Goal: Find specific page/section: Find specific page/section

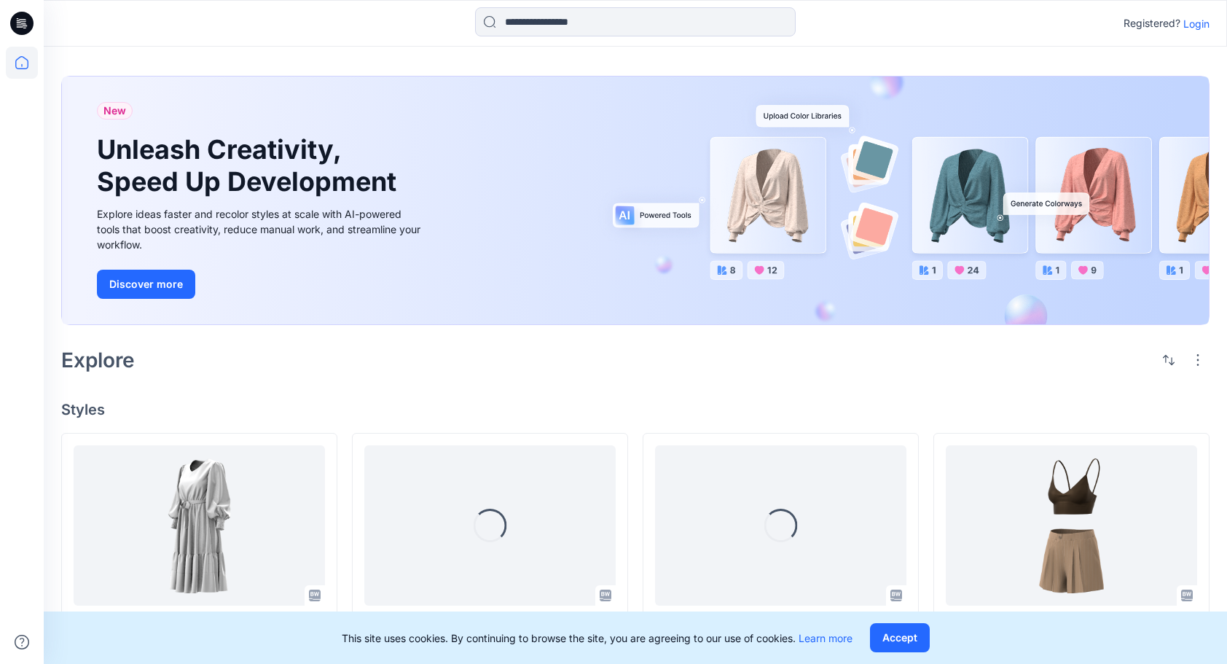
click at [1192, 24] on p "Login" at bounding box center [1196, 23] width 26 height 15
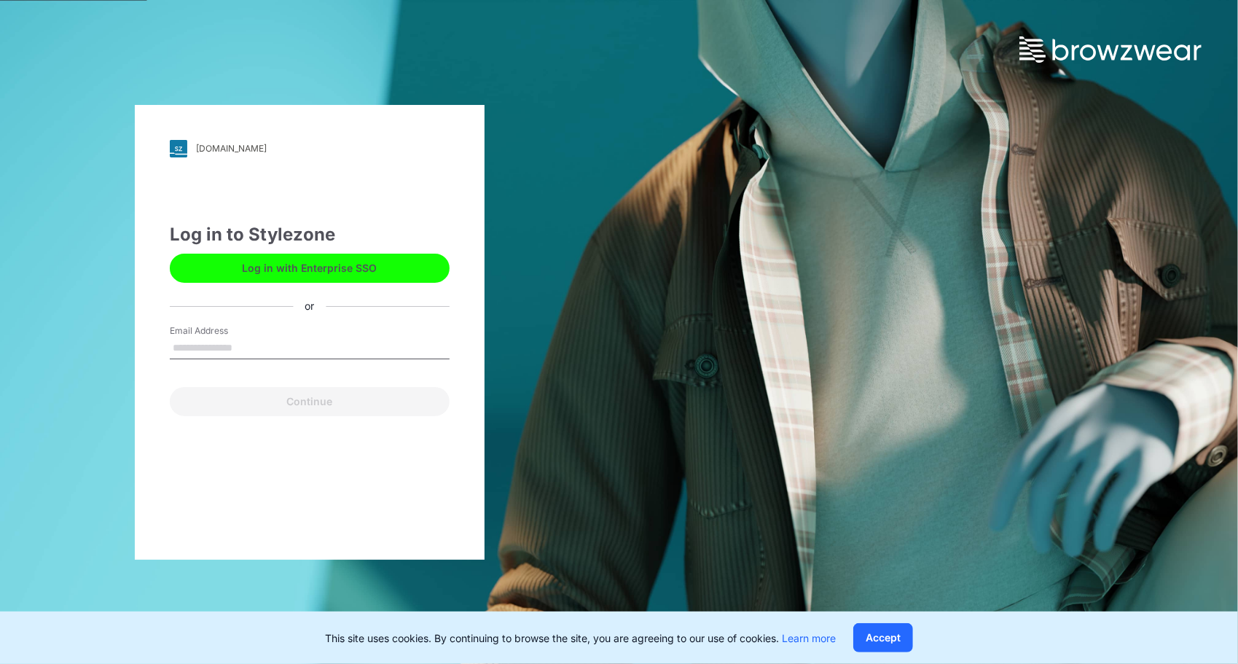
click at [255, 346] on input "Email Address" at bounding box center [310, 348] width 280 height 22
type input "**********"
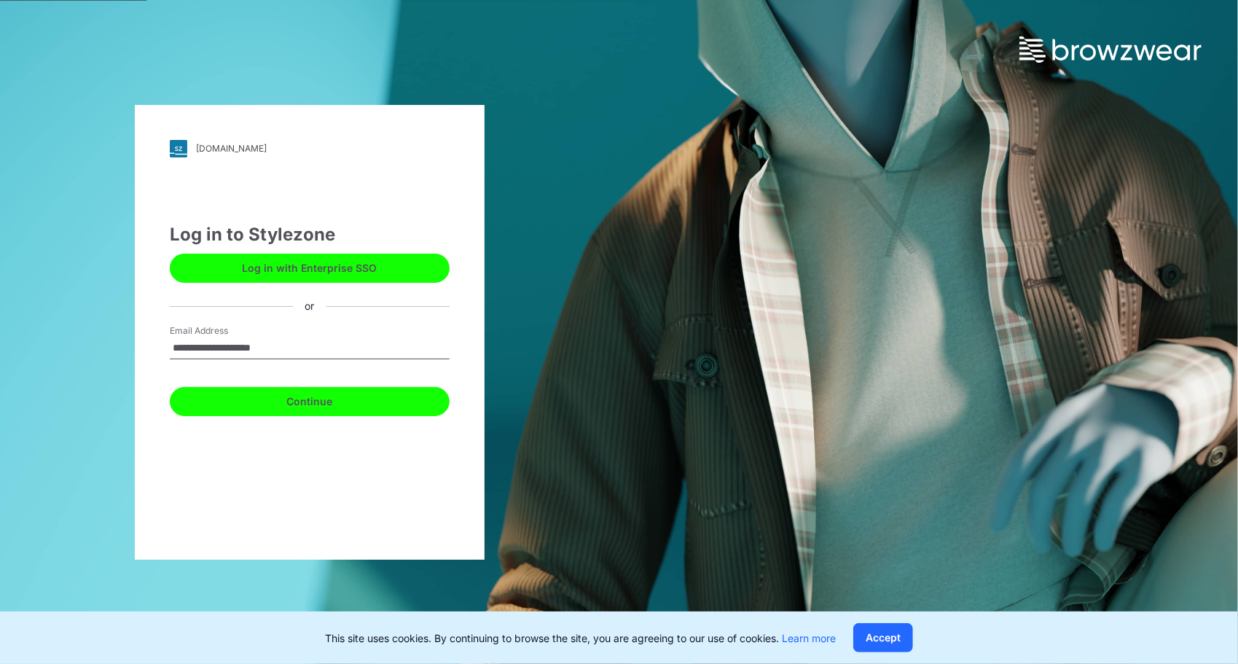
click at [271, 399] on button "Continue" at bounding box center [310, 401] width 280 height 29
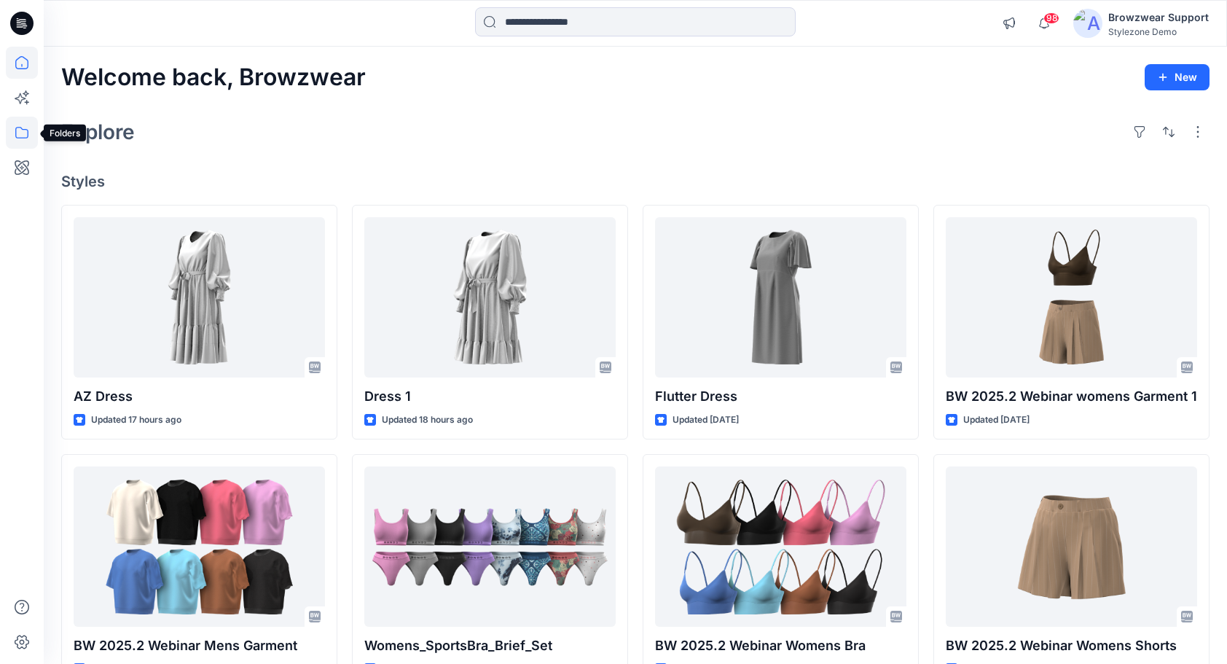
click at [22, 133] on icon at bounding box center [22, 133] width 32 height 32
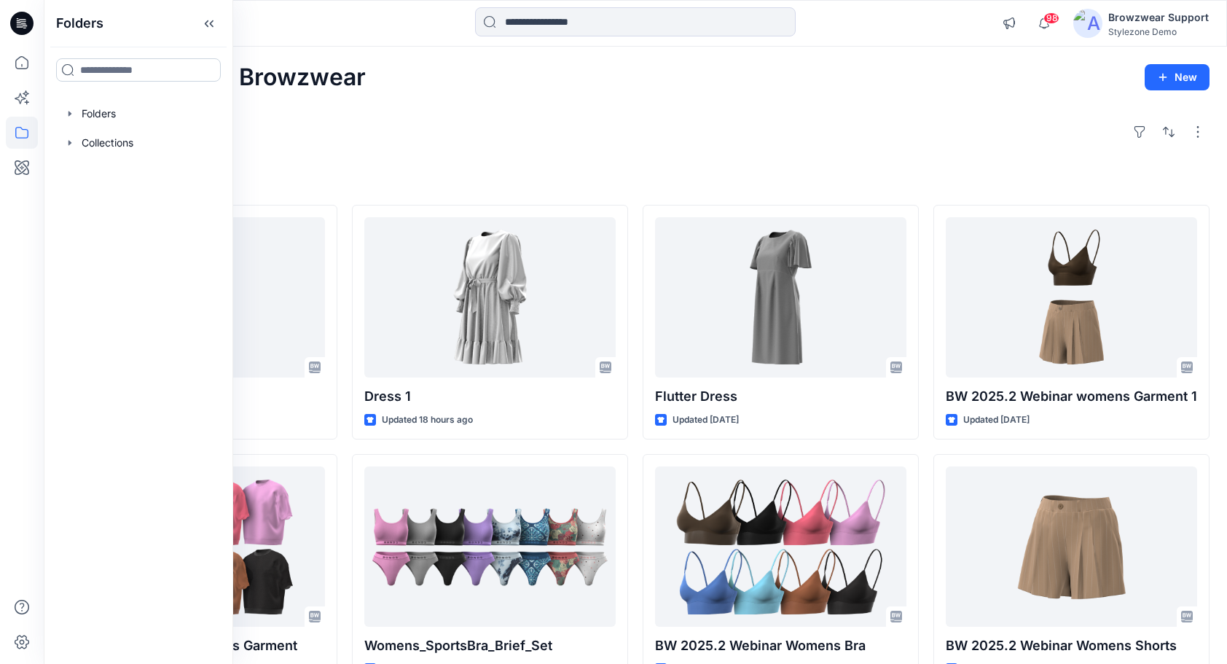
click at [124, 74] on input at bounding box center [138, 69] width 165 height 23
type input "*****"
click at [81, 103] on mark "Footb" at bounding box center [93, 102] width 29 height 20
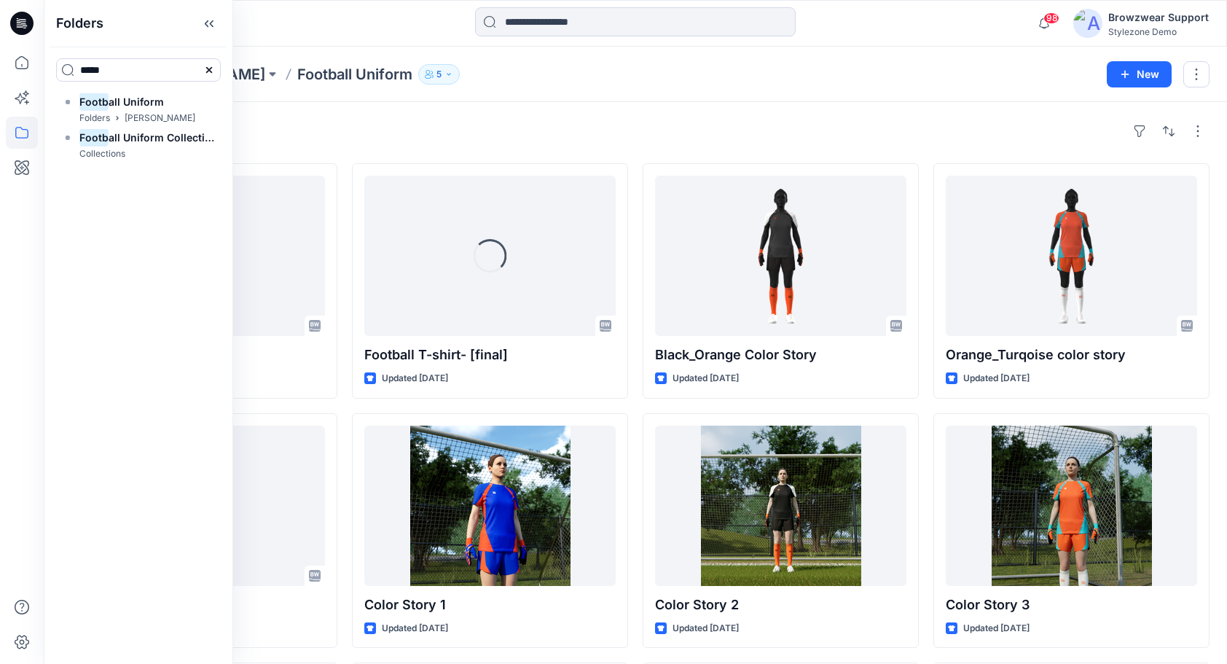
click at [472, 125] on div "Styles" at bounding box center [635, 130] width 1148 height 23
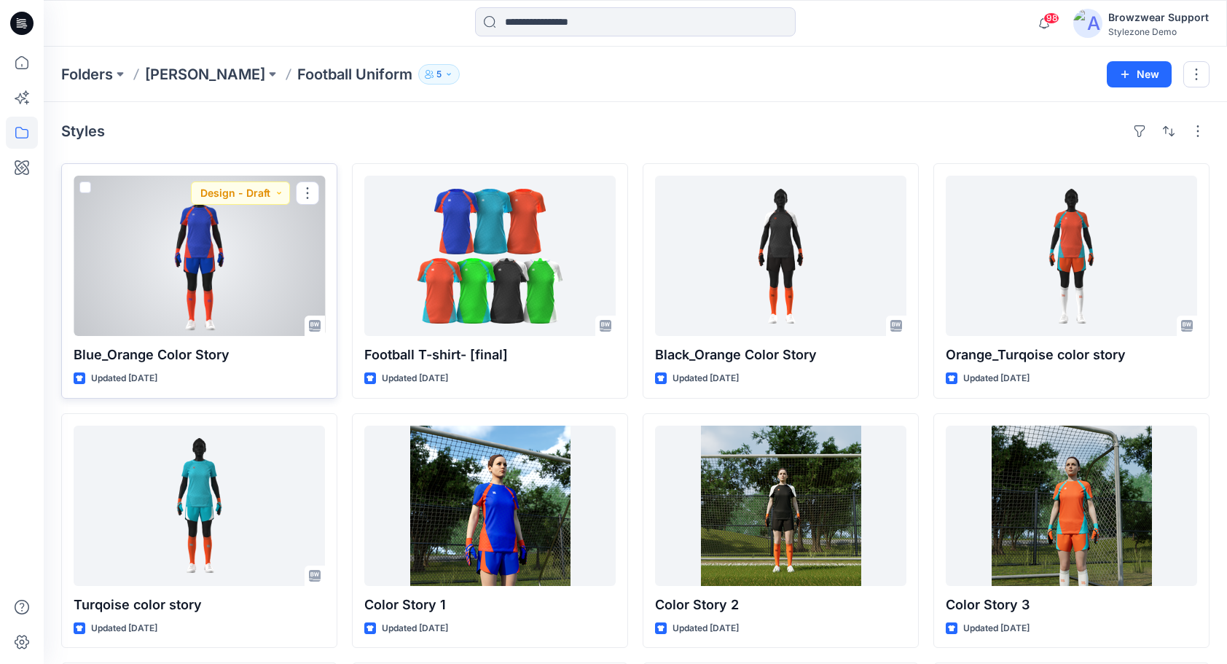
click at [180, 280] on div at bounding box center [199, 256] width 251 height 160
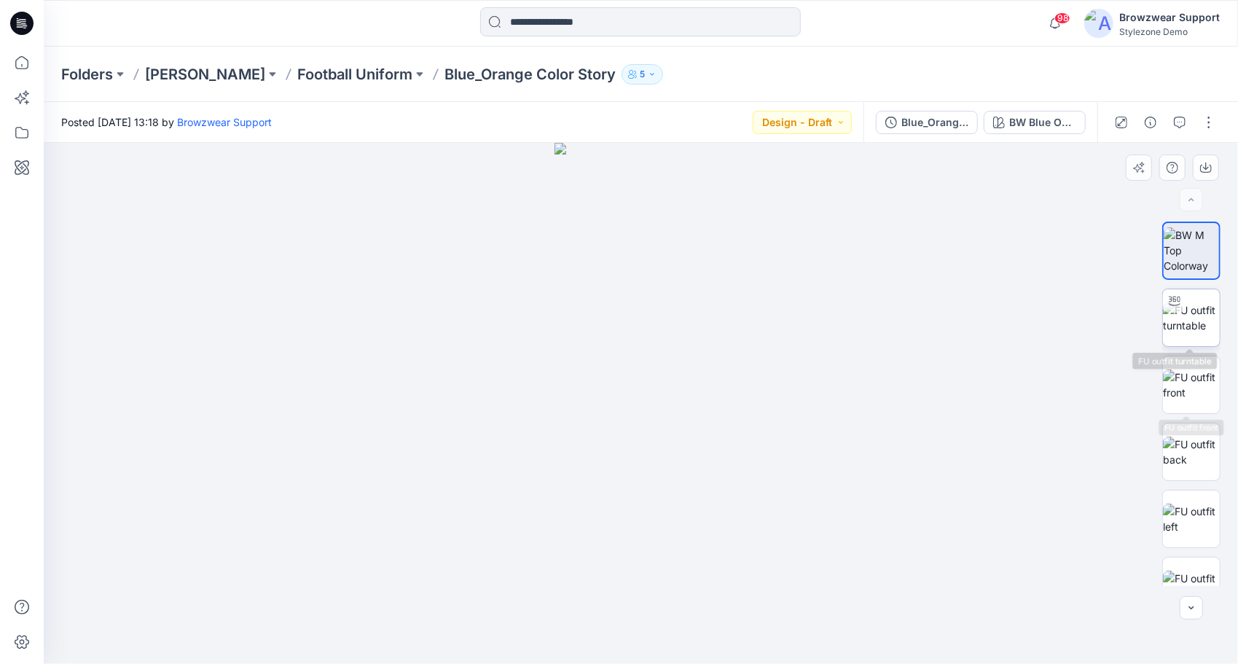
click at [1191, 329] on img at bounding box center [1191, 317] width 57 height 31
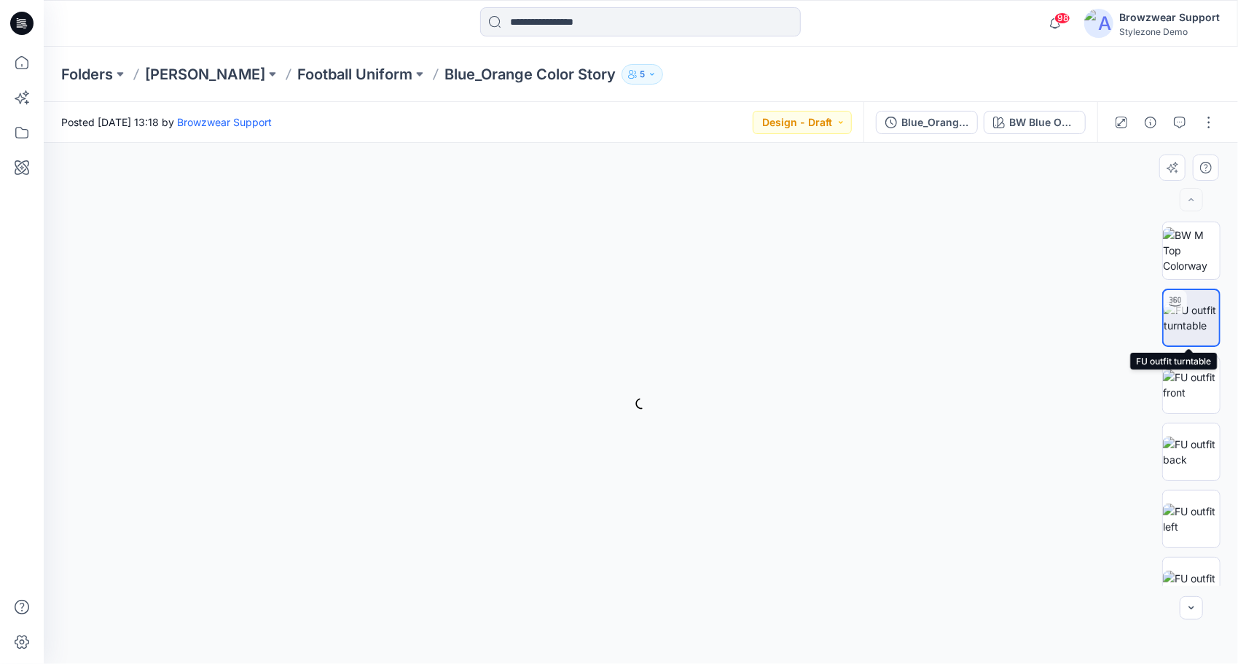
click at [1191, 329] on img at bounding box center [1190, 317] width 55 height 31
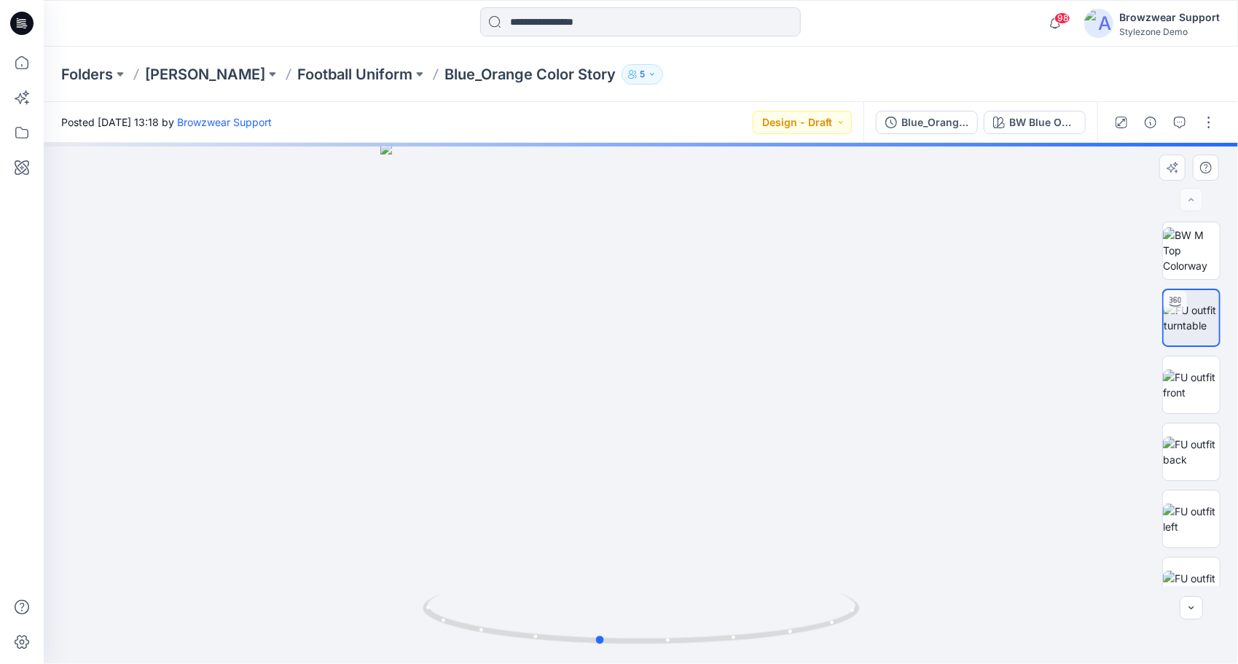
drag, startPoint x: 642, startPoint y: 643, endPoint x: 600, endPoint y: 574, distance: 81.1
click at [600, 574] on div at bounding box center [641, 403] width 1194 height 521
drag, startPoint x: 622, startPoint y: 260, endPoint x: 650, endPoint y: 508, distance: 249.9
click at [640, 520] on img at bounding box center [657, 320] width 1329 height 690
drag, startPoint x: 685, startPoint y: 334, endPoint x: 637, endPoint y: 268, distance: 81.5
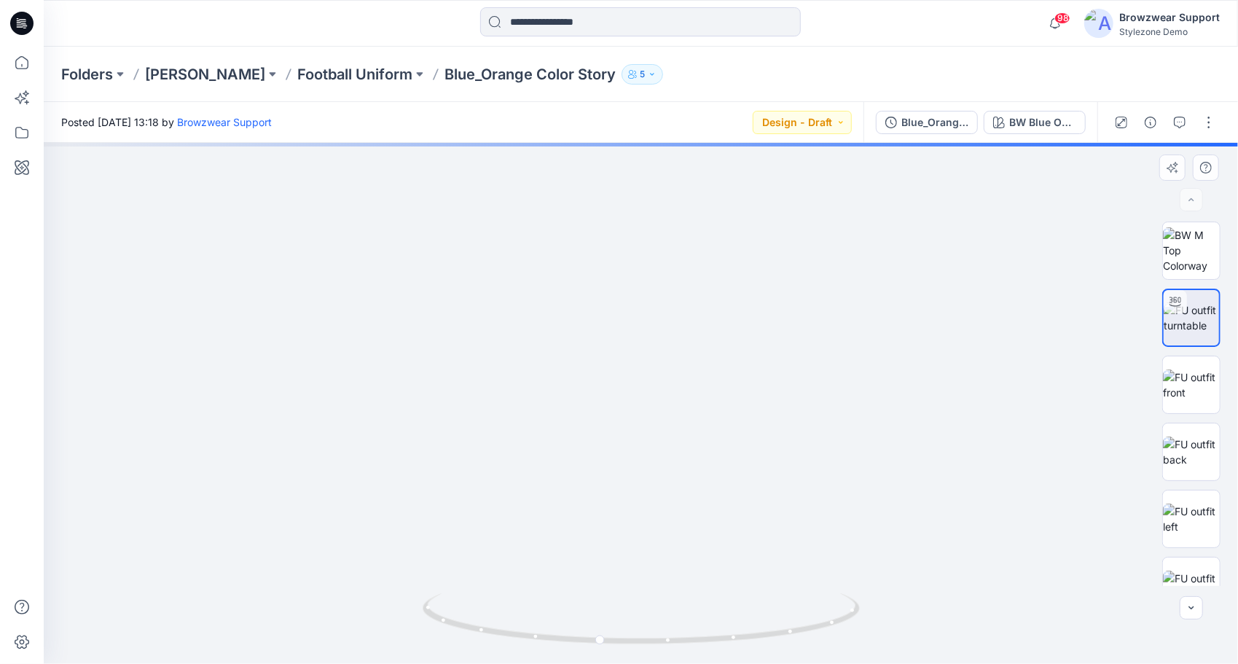
click at [637, 268] on img at bounding box center [610, 299] width 1329 height 731
drag, startPoint x: 667, startPoint y: 492, endPoint x: 685, endPoint y: 242, distance: 251.2
click at [685, 242] on img at bounding box center [627, 176] width 1329 height 976
drag, startPoint x: 682, startPoint y: 367, endPoint x: 689, endPoint y: 170, distance: 196.8
click at [675, 73] on div "Folders [PERSON_NAME] Football Uniform Blue_Orange Color Story 5 Posted [DATE] …" at bounding box center [641, 355] width 1194 height 617
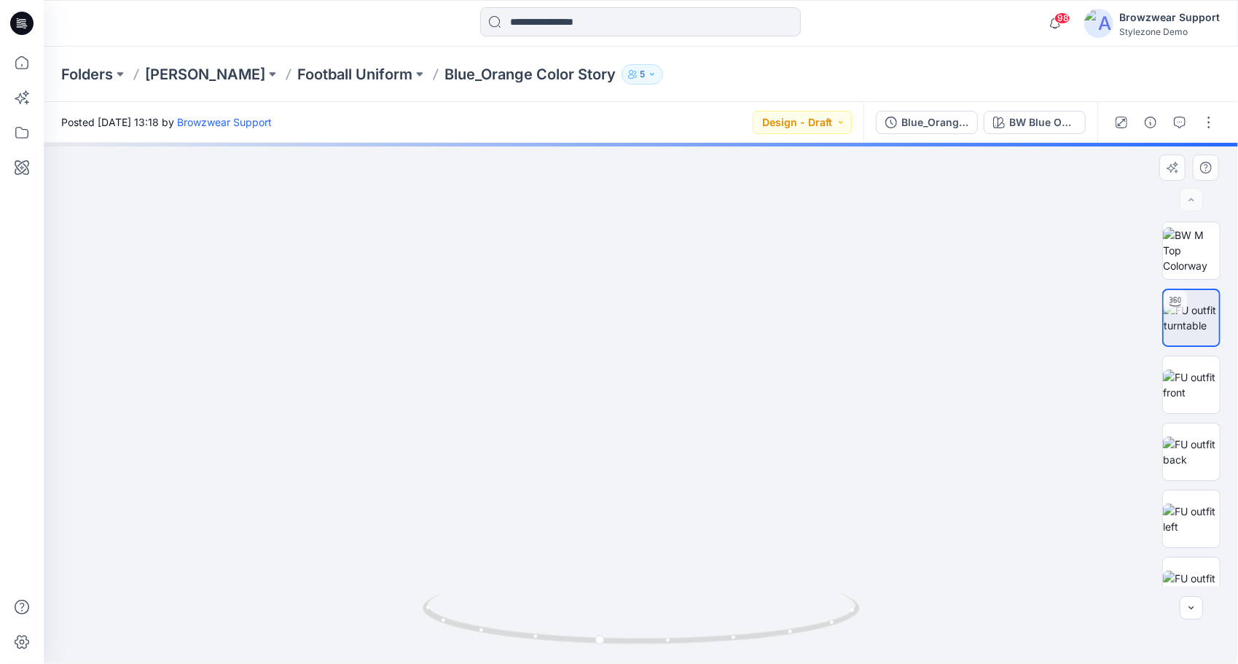
drag, startPoint x: 739, startPoint y: 457, endPoint x: 736, endPoint y: 401, distance: 56.9
click at [739, 442] on img at bounding box center [620, 11] width 1329 height 1306
drag, startPoint x: 732, startPoint y: 342, endPoint x: 739, endPoint y: 524, distance: 183.0
click at [739, 524] on img at bounding box center [620, 8] width 1329 height 1313
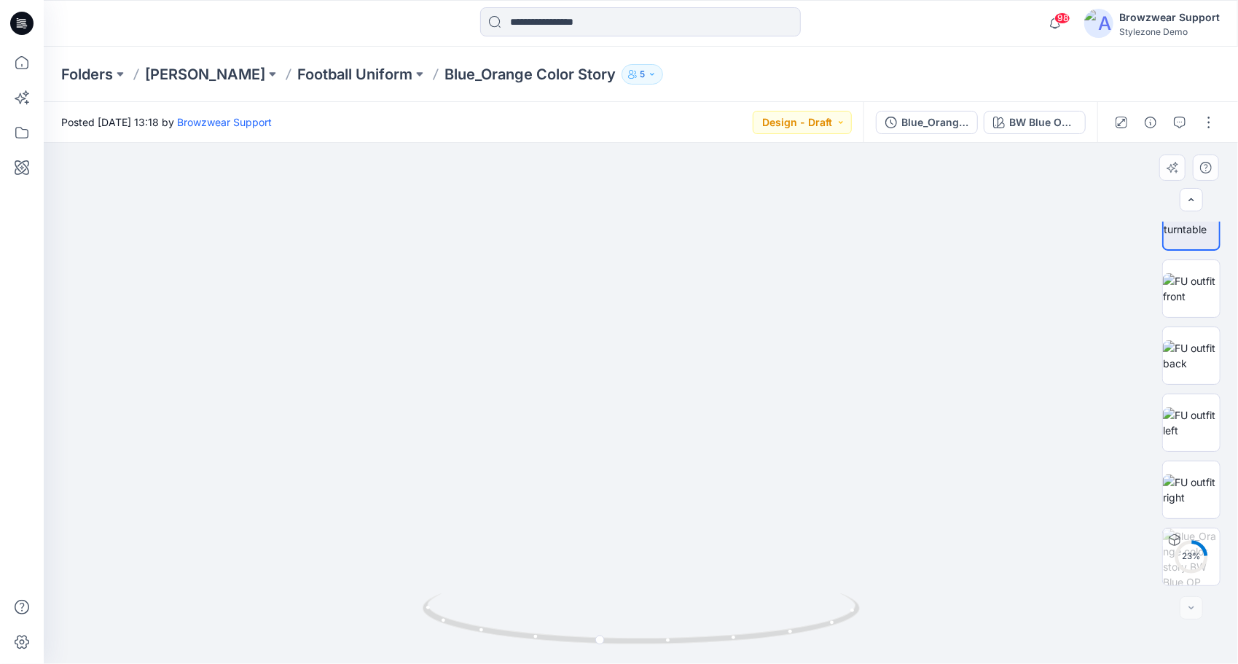
drag, startPoint x: 602, startPoint y: 269, endPoint x: 648, endPoint y: 418, distance: 156.0
click at [648, 418] on img at bounding box center [641, 395] width 742 height 537
drag, startPoint x: 595, startPoint y: 640, endPoint x: 704, endPoint y: 635, distance: 108.7
click at [704, 635] on icon at bounding box center [642, 620] width 441 height 55
click at [1181, 124] on icon "button" at bounding box center [1179, 123] width 12 height 12
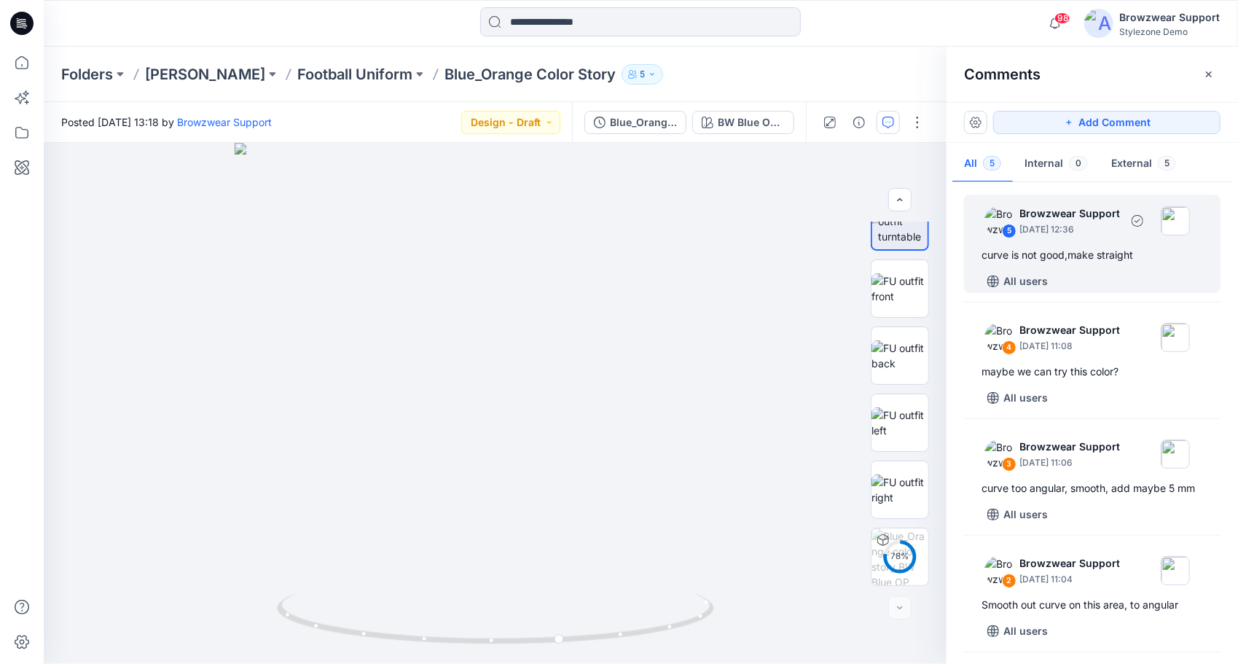
click at [1063, 219] on p "Browzwear Support" at bounding box center [1069, 213] width 101 height 17
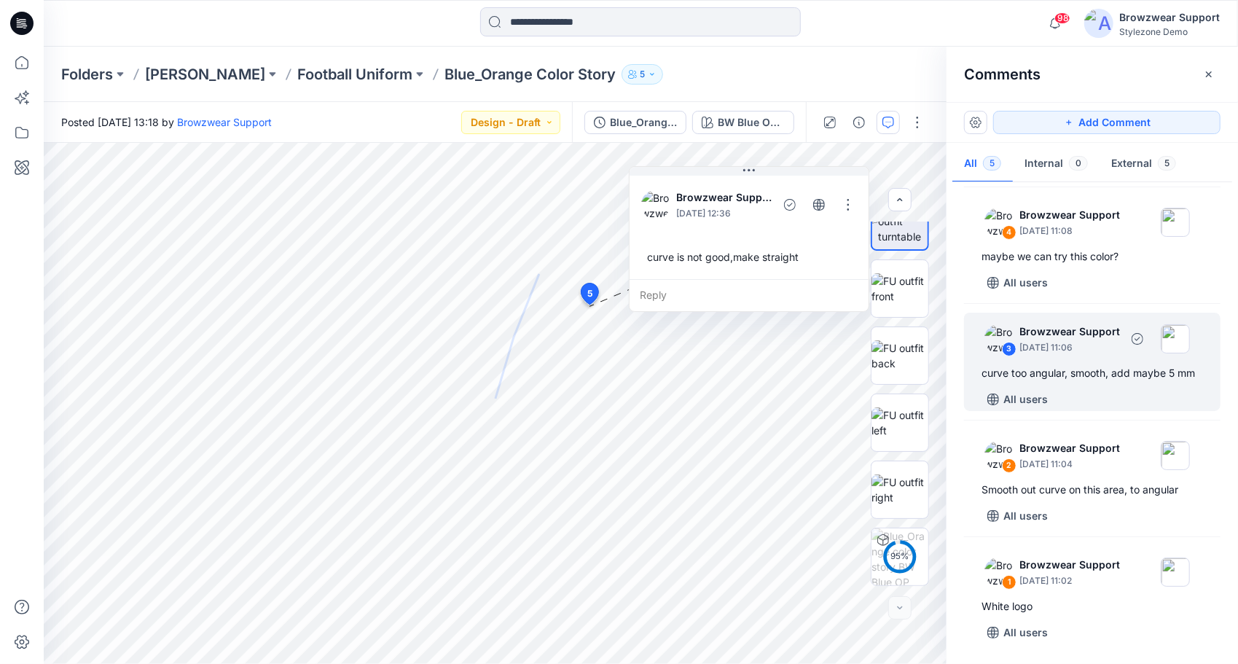
scroll to position [0, 0]
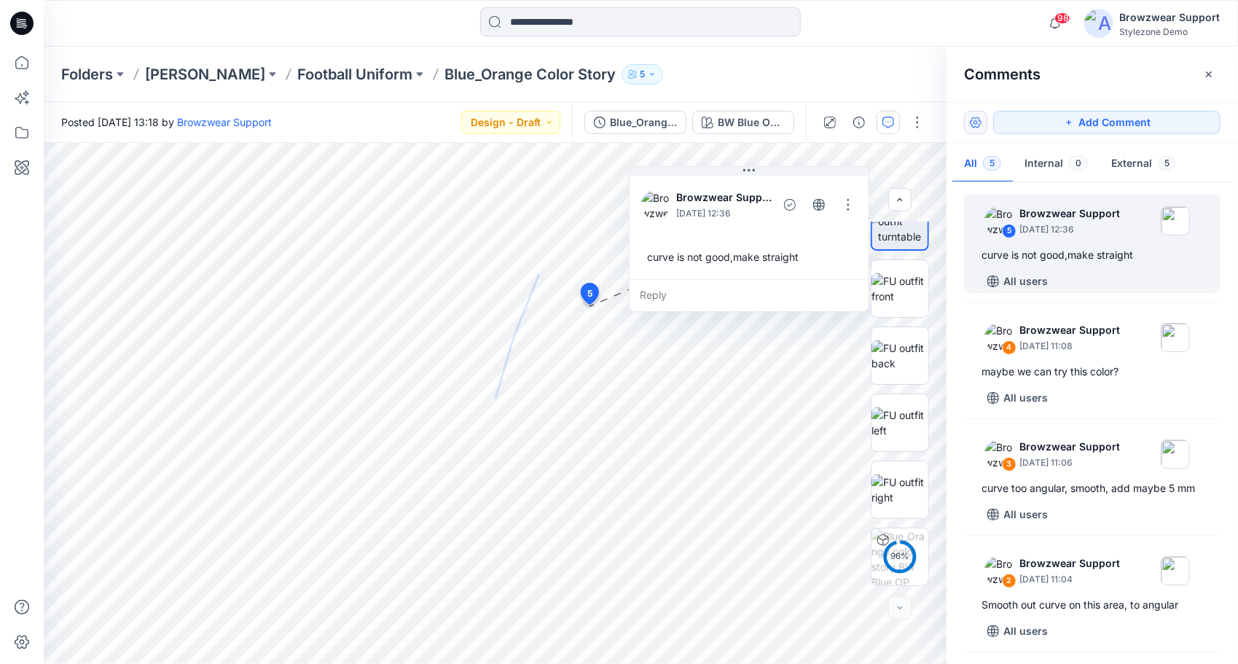
click at [982, 127] on button "button" at bounding box center [975, 122] width 23 height 23
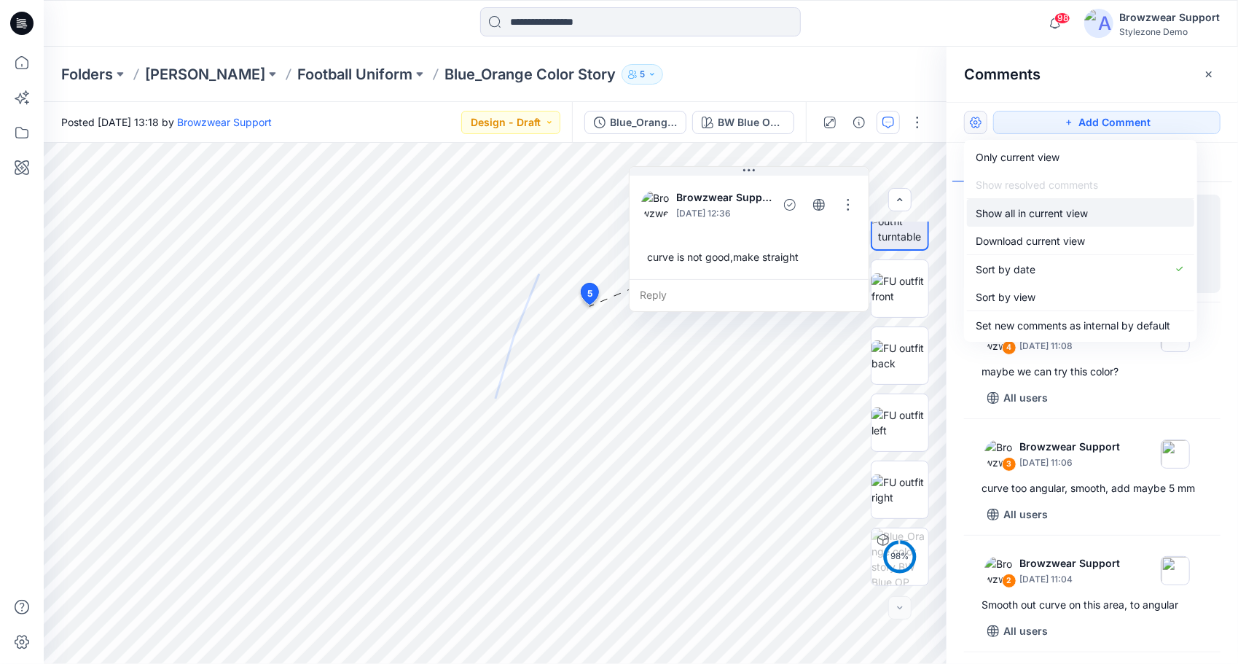
click at [1030, 213] on p "Show all in current view" at bounding box center [1031, 212] width 112 height 15
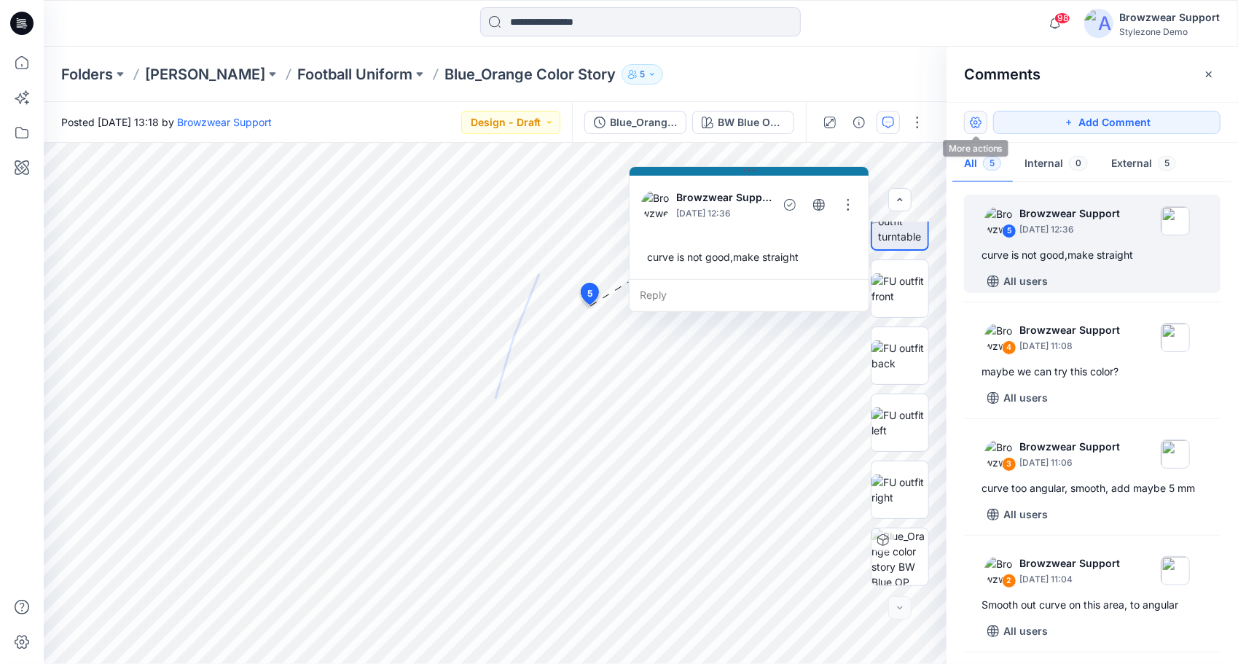
click at [974, 124] on button "button" at bounding box center [975, 122] width 23 height 23
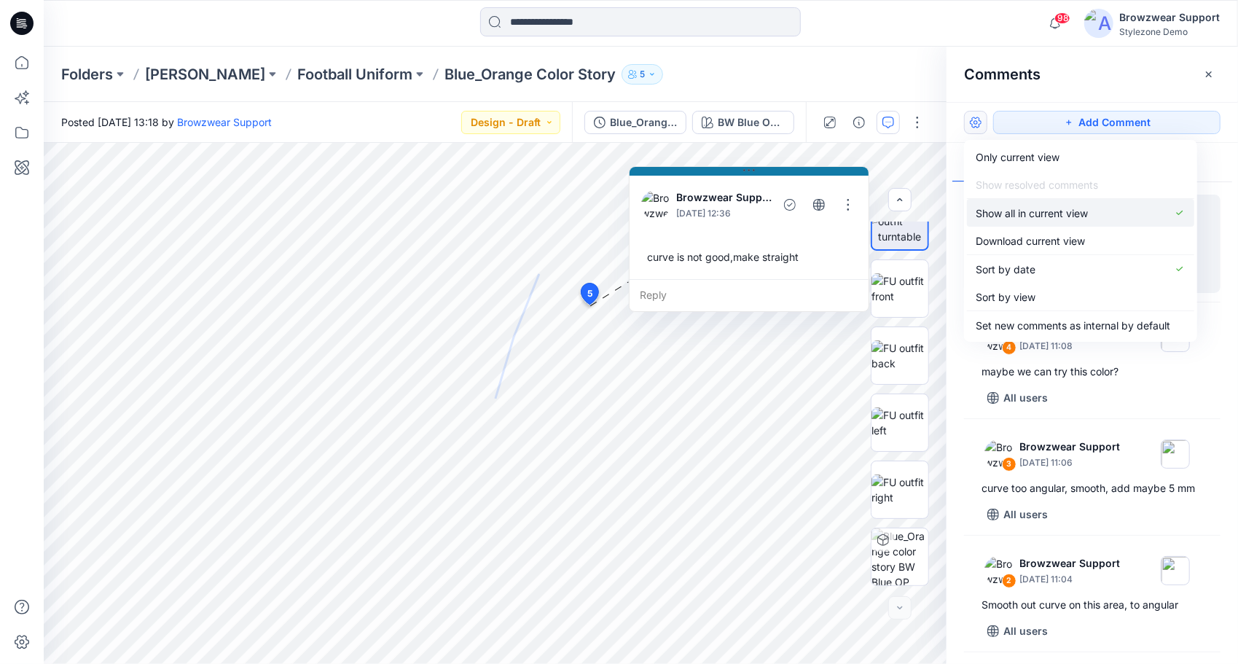
click at [1033, 208] on p "Show all in current view" at bounding box center [1031, 212] width 112 height 15
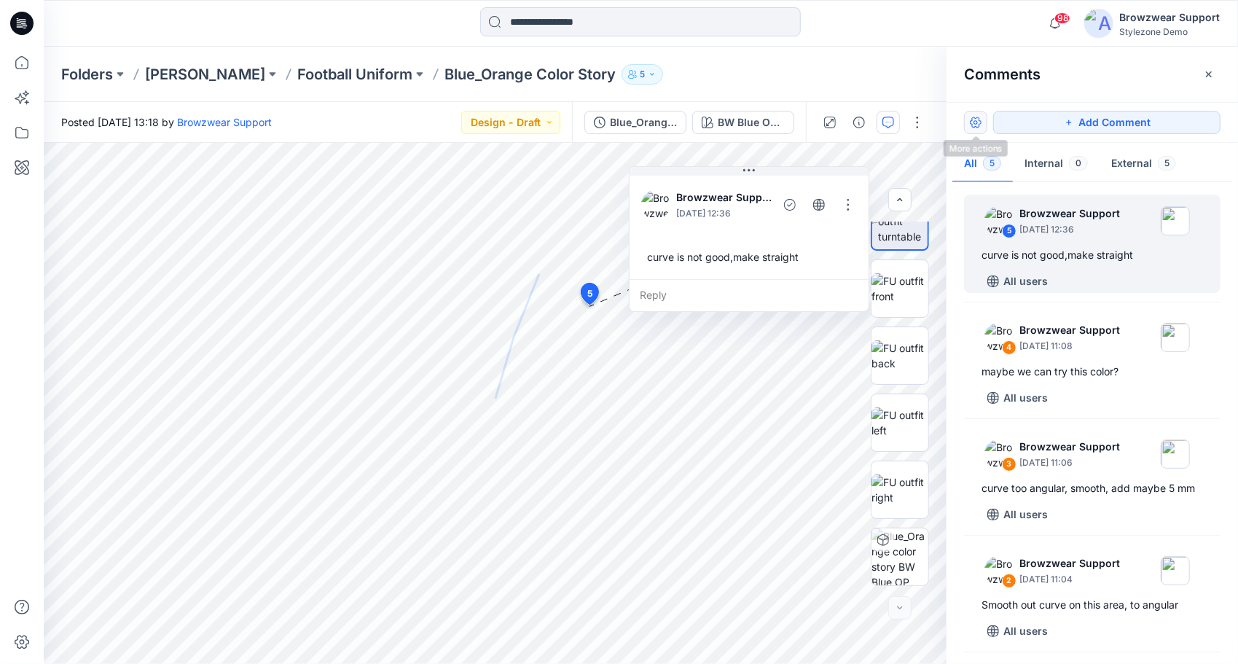
click at [979, 121] on button "button" at bounding box center [975, 122] width 23 height 23
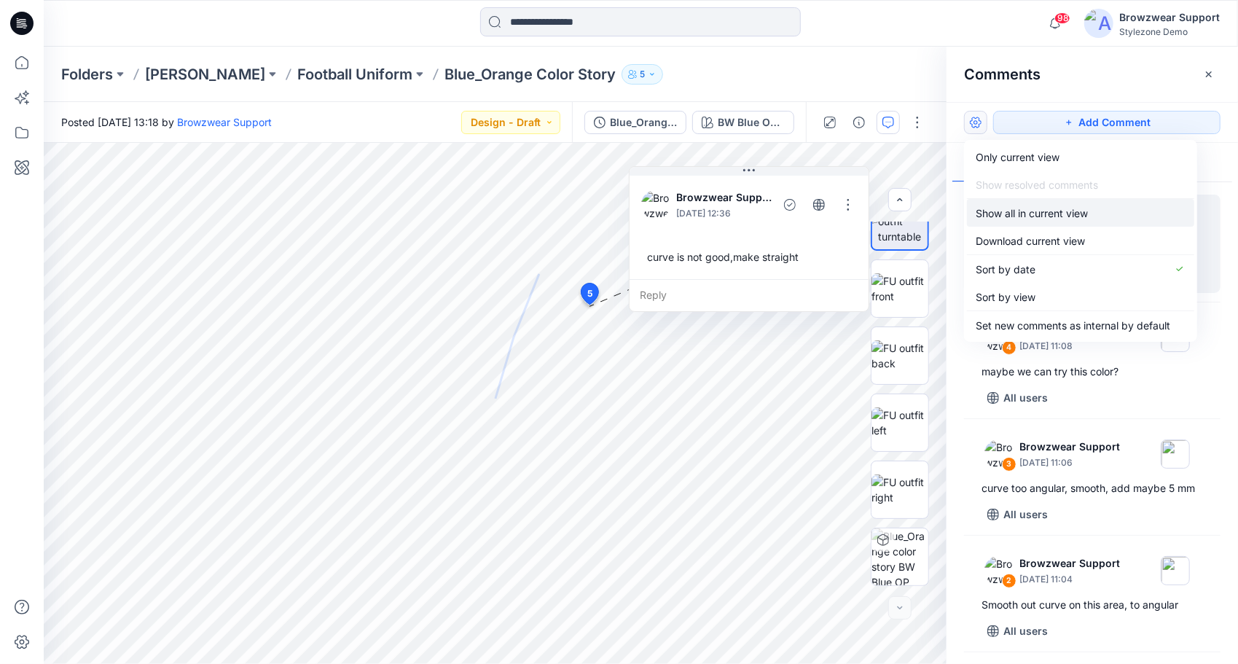
click at [1018, 210] on p "Show all in current view" at bounding box center [1031, 212] width 112 height 15
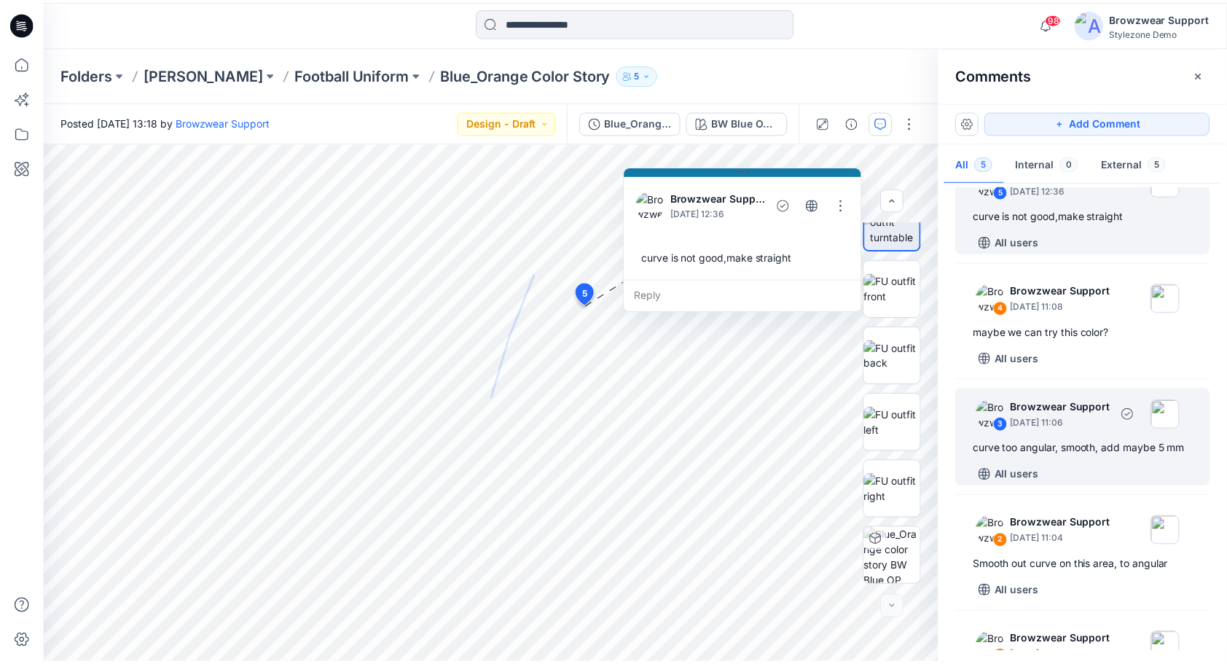
scroll to position [131, 0]
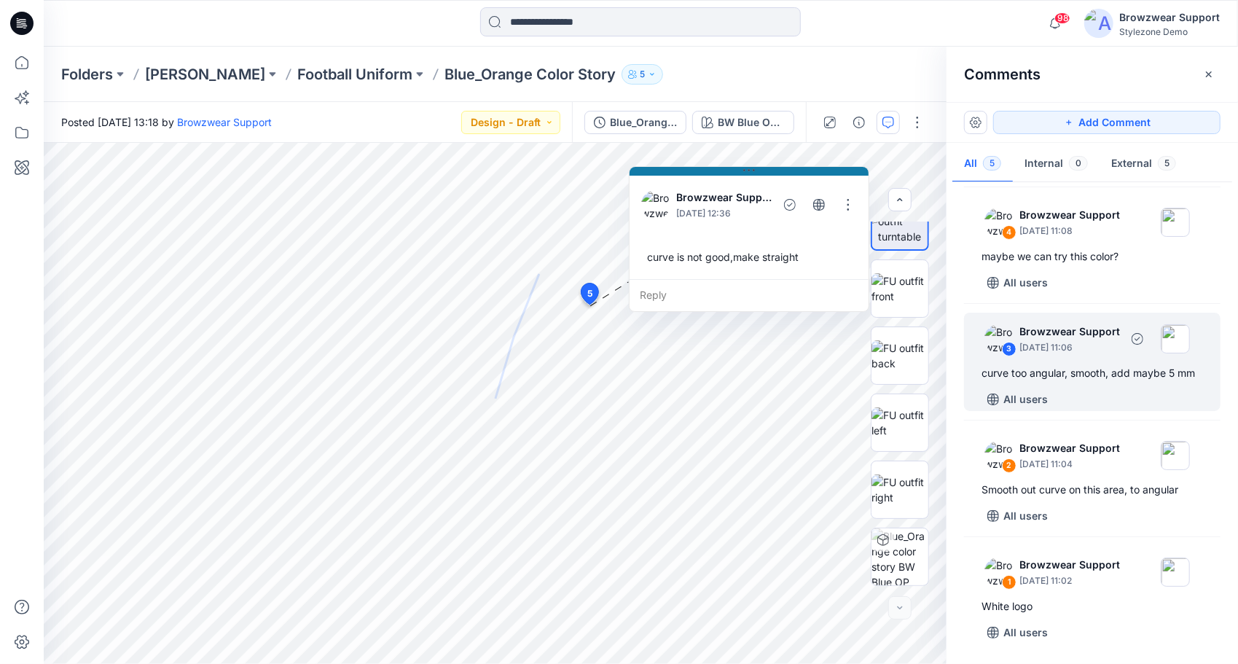
click at [1057, 340] on p "[DATE] 11:06" at bounding box center [1069, 347] width 101 height 15
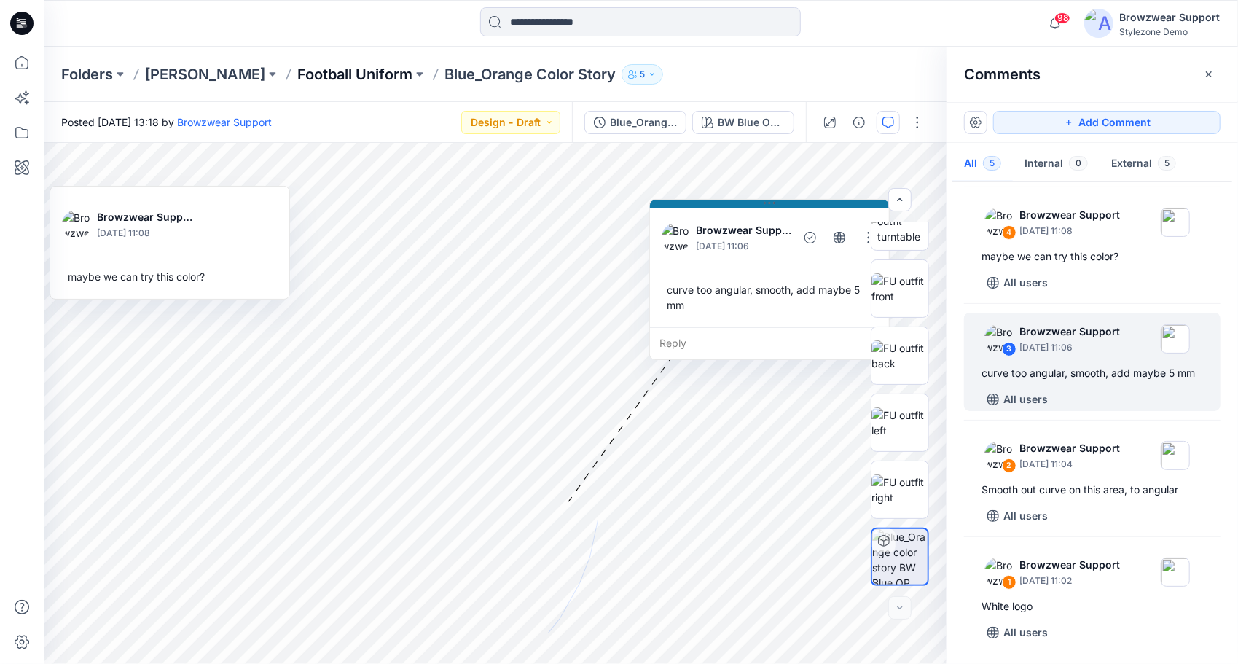
click at [297, 72] on p "Football Uniform" at bounding box center [354, 74] width 115 height 20
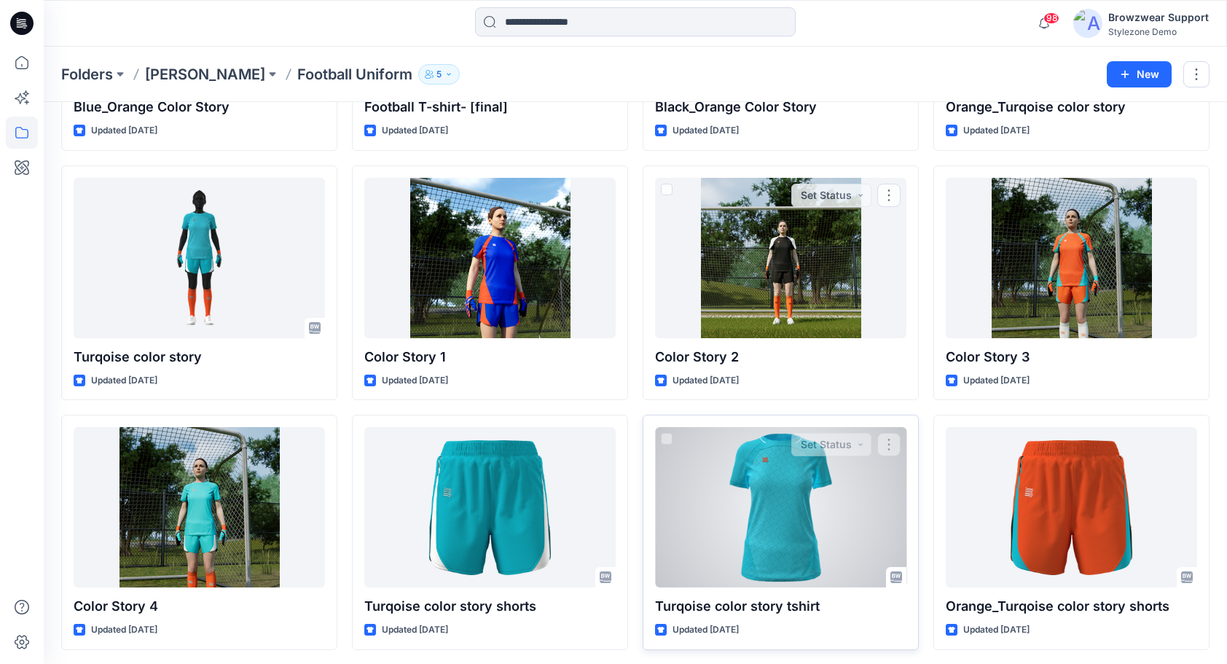
scroll to position [291, 0]
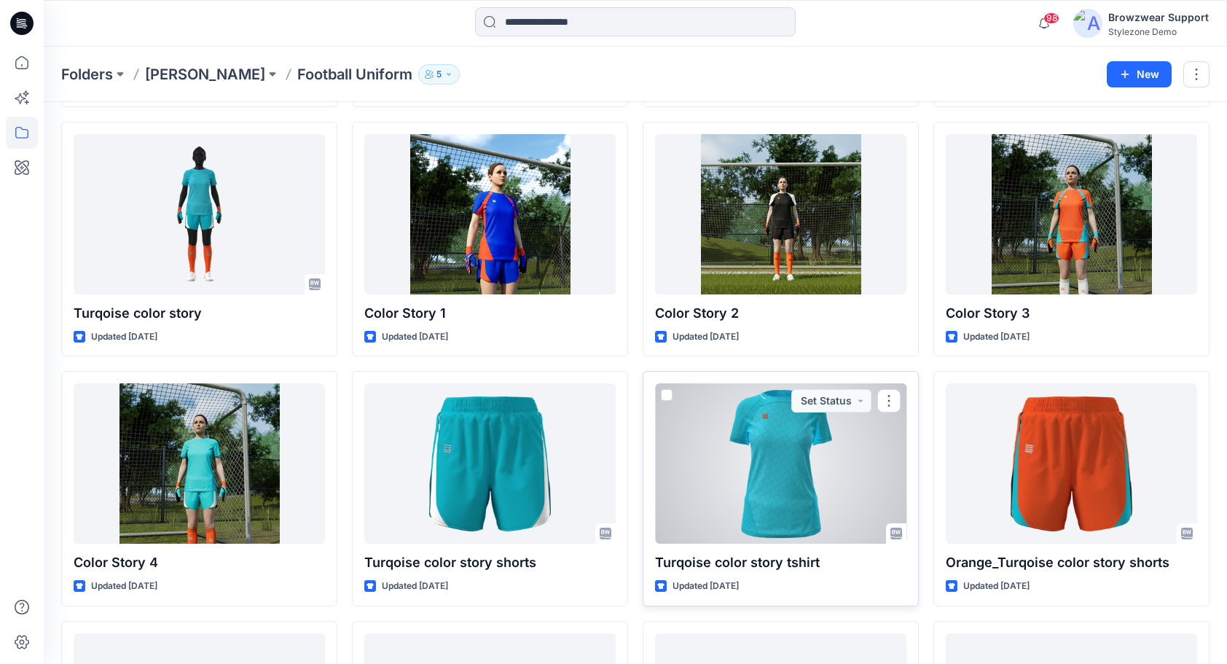
click at [653, 390] on div "Turqoise color story tshirt Updated [DATE] Set Status" at bounding box center [780, 488] width 276 height 235
click at [669, 395] on span at bounding box center [667, 395] width 12 height 12
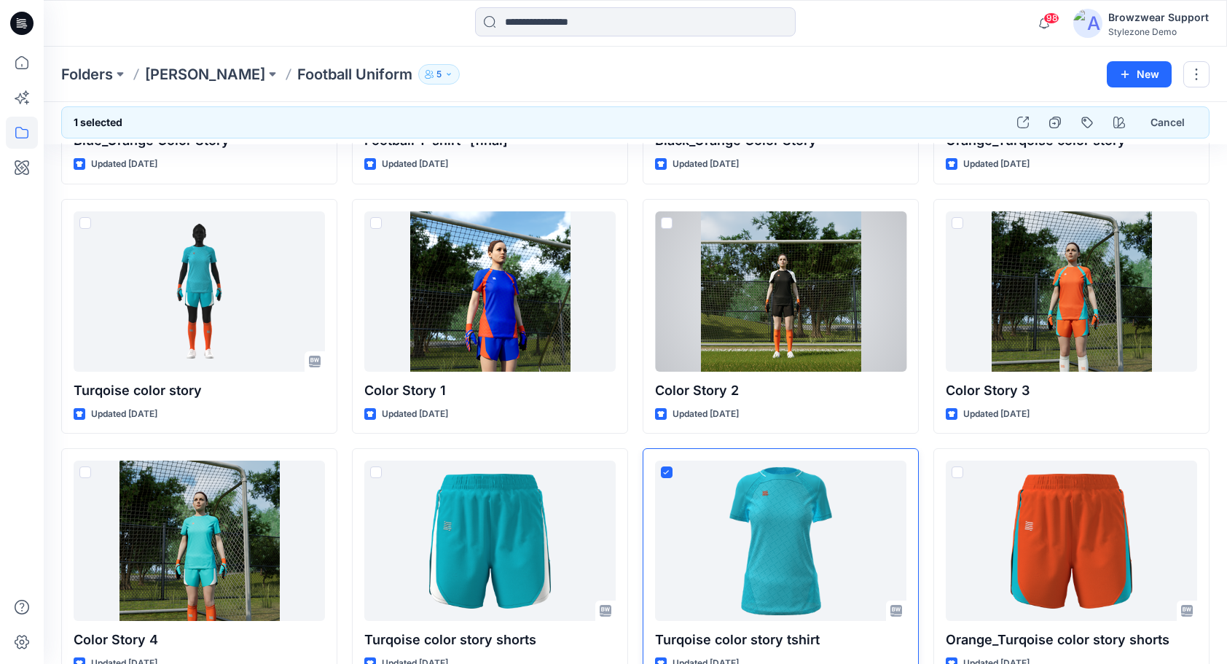
scroll to position [219, 0]
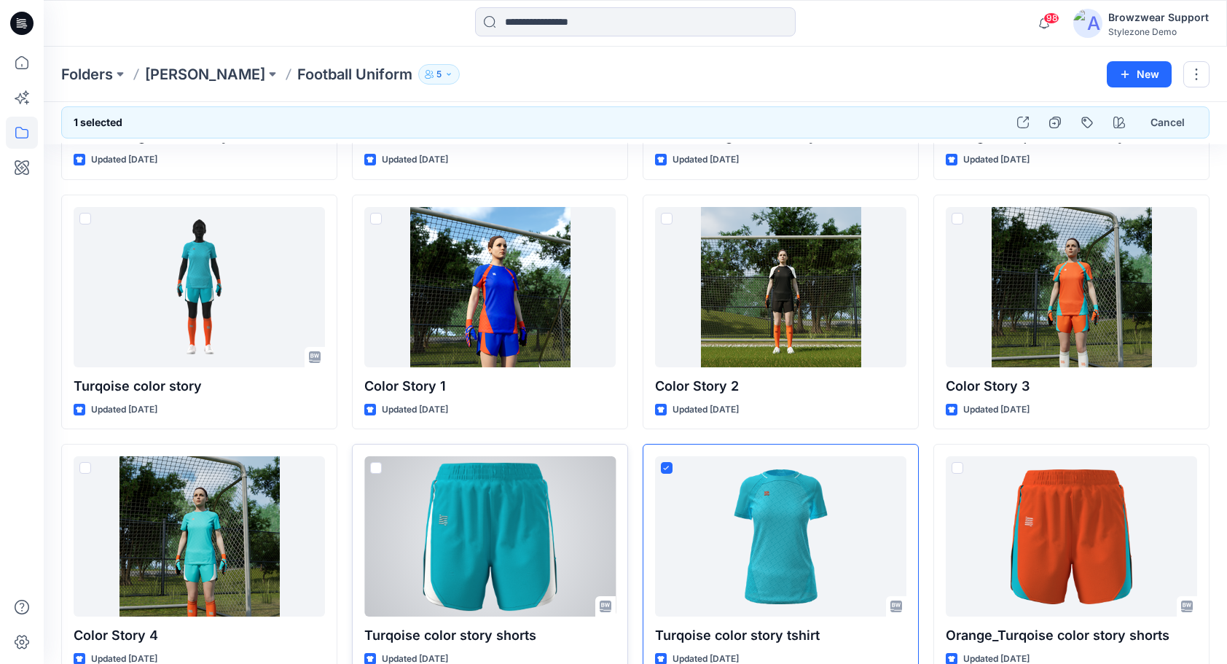
click at [380, 464] on span at bounding box center [376, 468] width 12 height 12
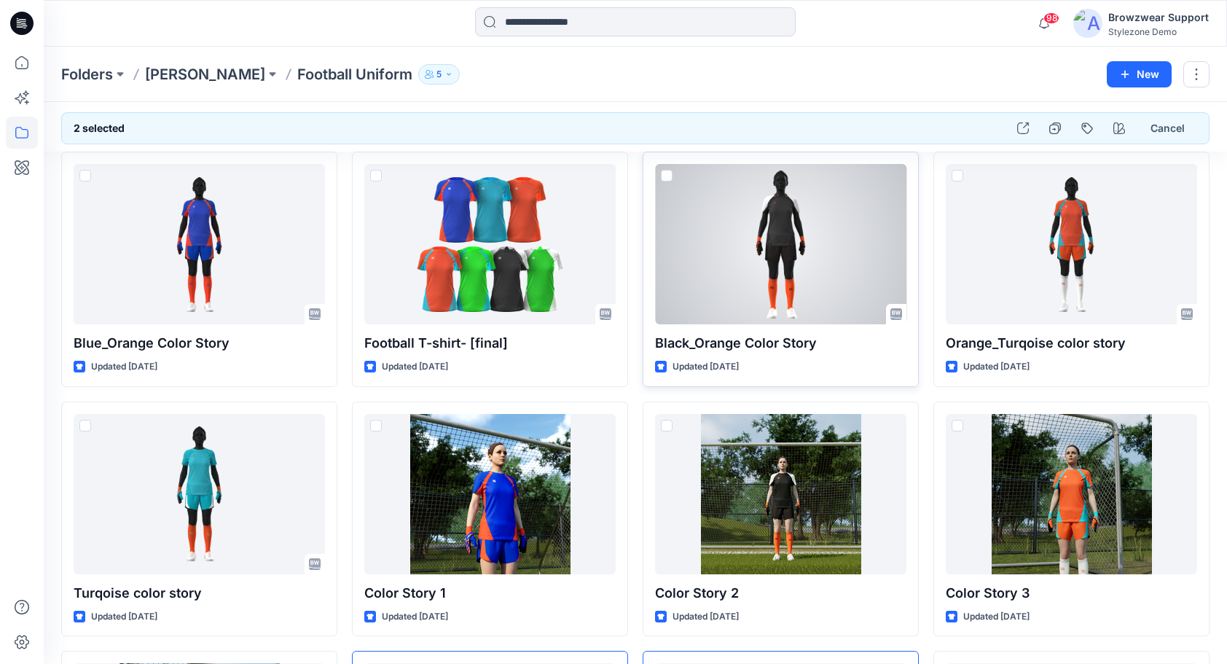
scroll to position [0, 0]
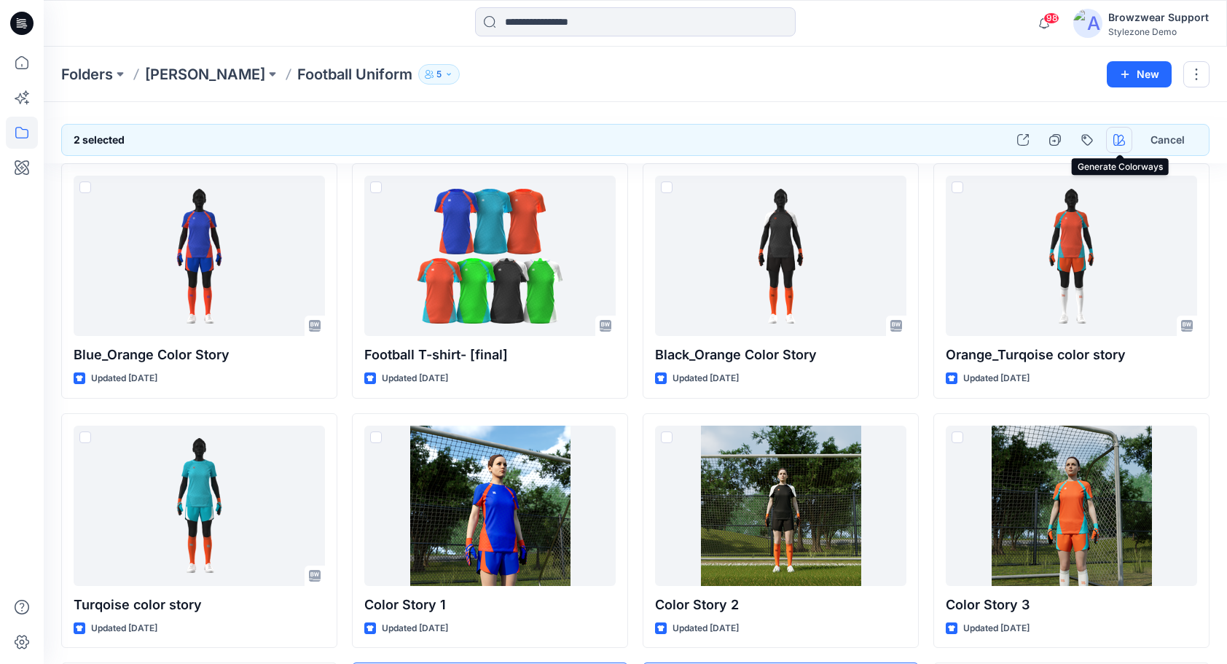
click at [1117, 134] on icon "button" at bounding box center [1119, 140] width 12 height 12
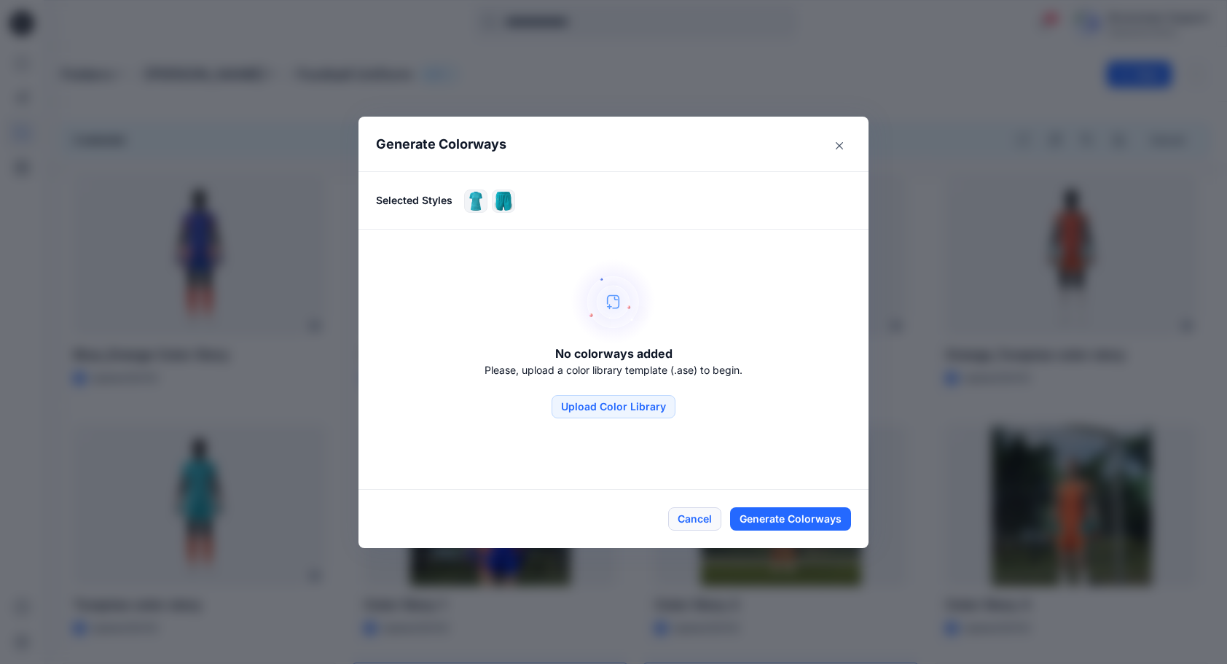
click at [693, 522] on button "Cancel" at bounding box center [694, 518] width 53 height 23
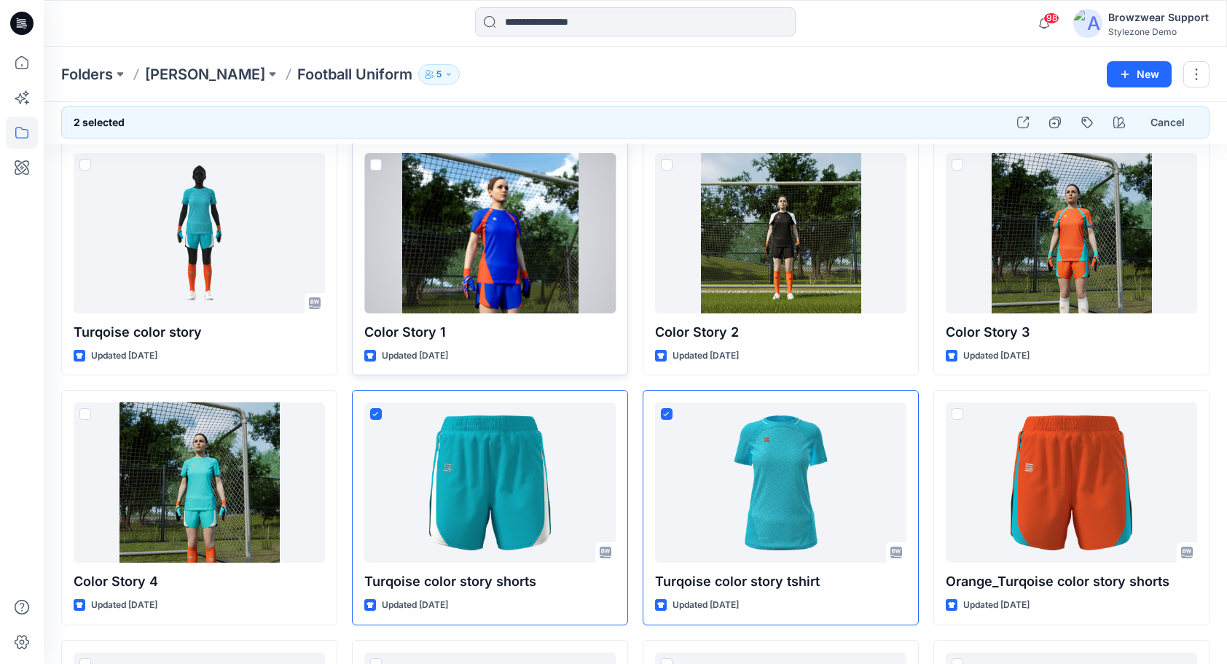
scroll to position [291, 0]
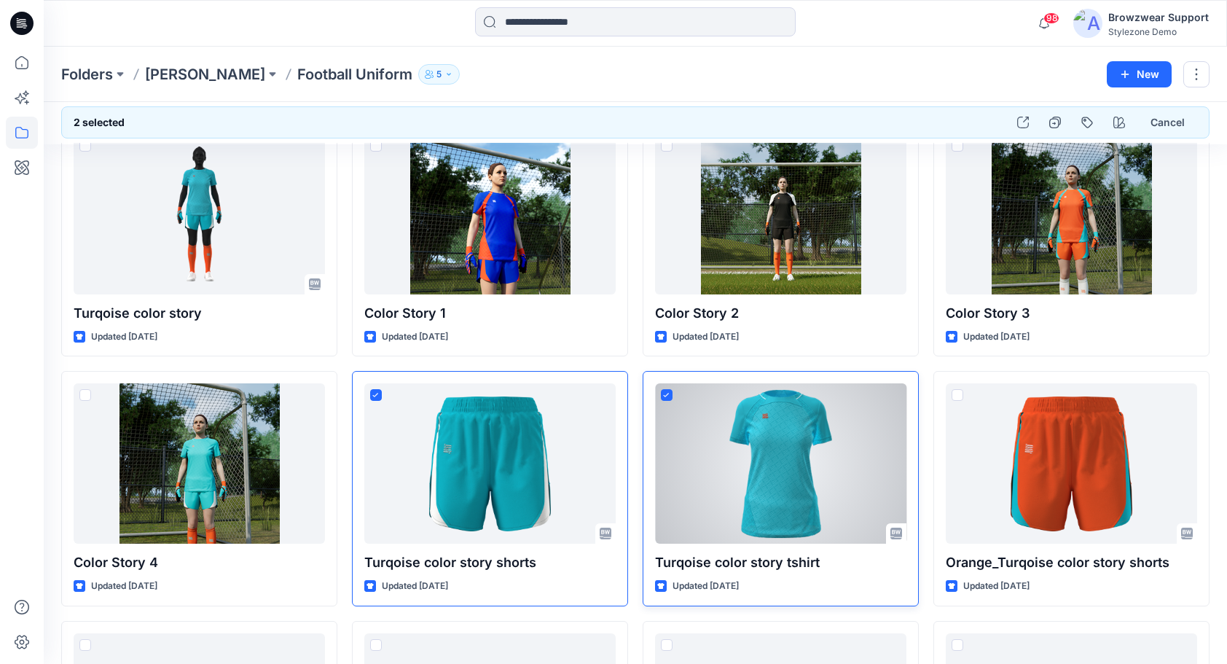
click at [781, 479] on div at bounding box center [780, 463] width 251 height 160
click at [781, 464] on div at bounding box center [780, 463] width 251 height 160
click at [664, 393] on icon at bounding box center [666, 395] width 7 height 5
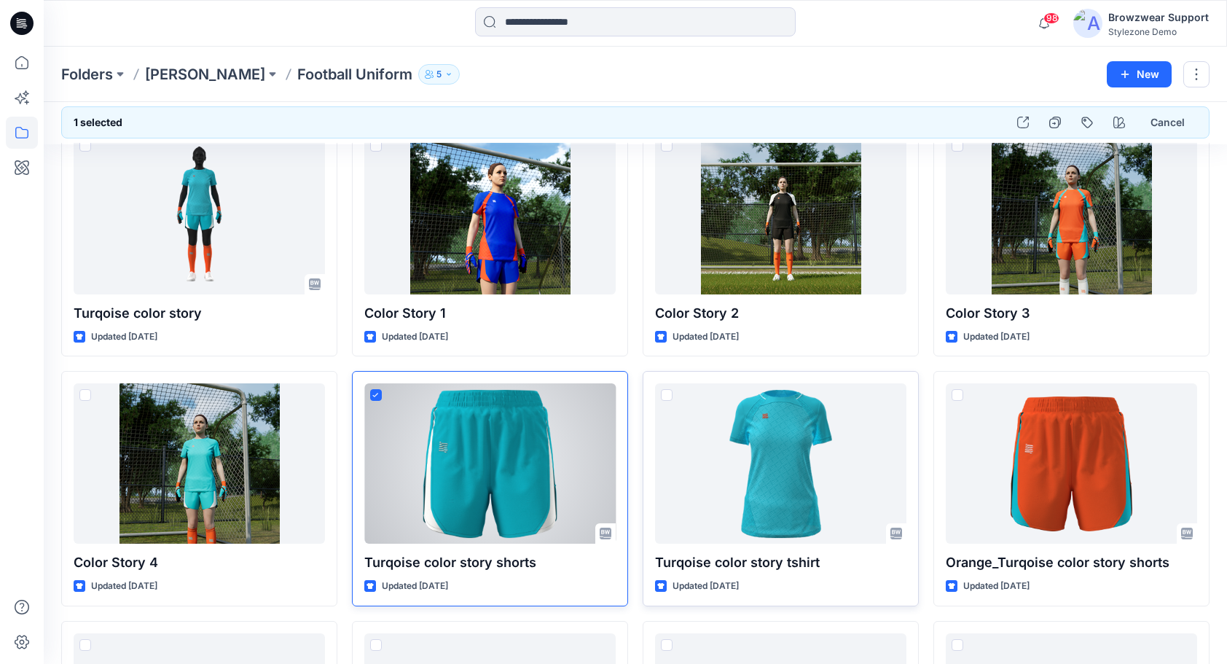
click at [376, 393] on icon at bounding box center [375, 395] width 7 height 5
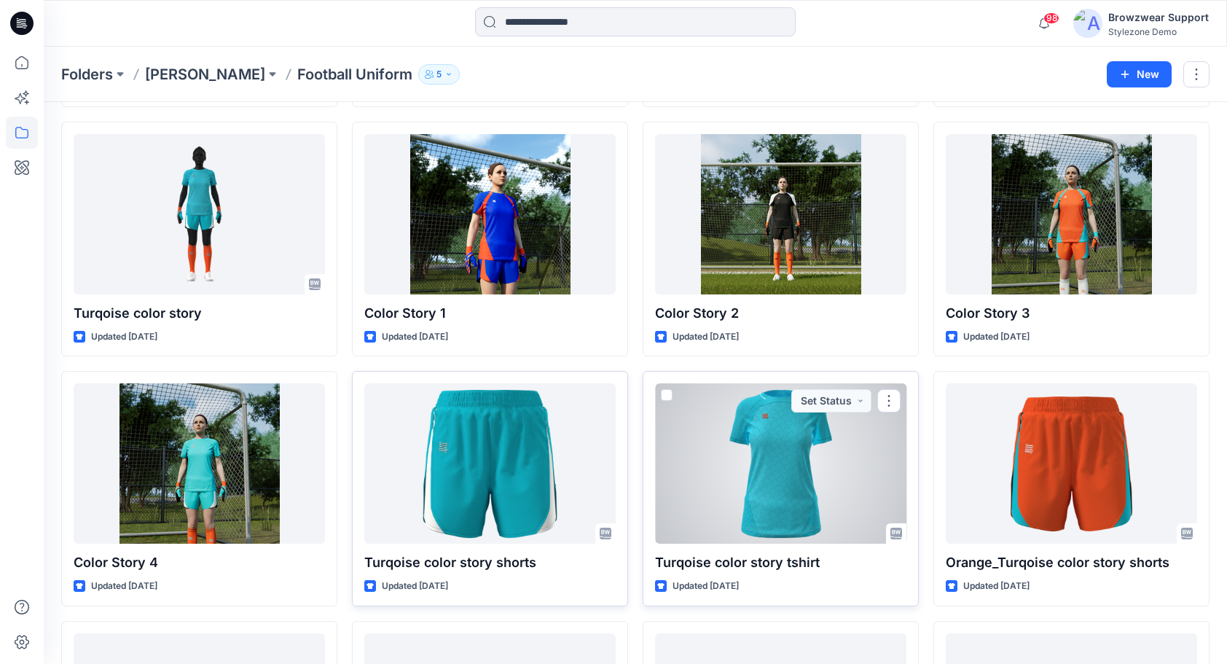
click at [786, 450] on div at bounding box center [780, 463] width 251 height 160
